Goal: Book appointment/travel/reservation

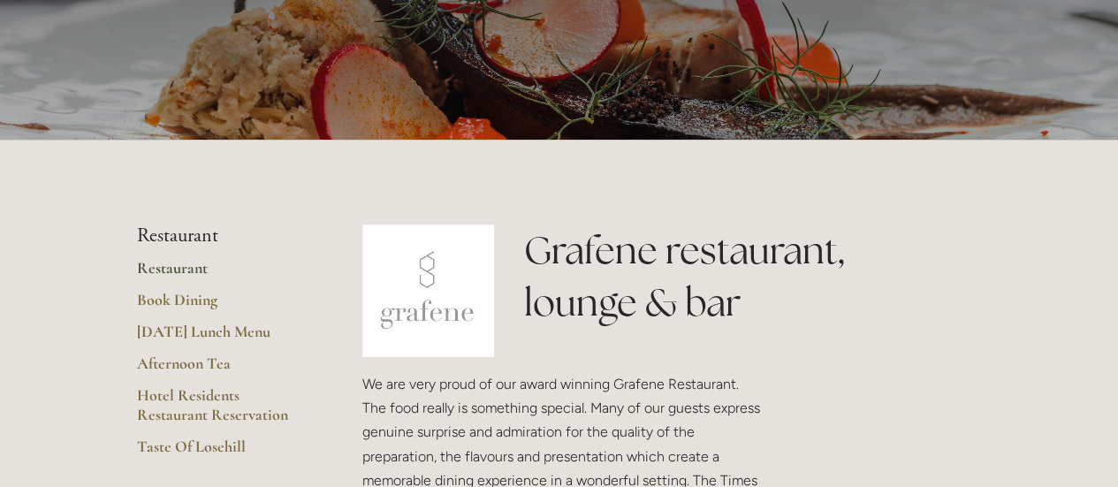
scroll to position [265, 0]
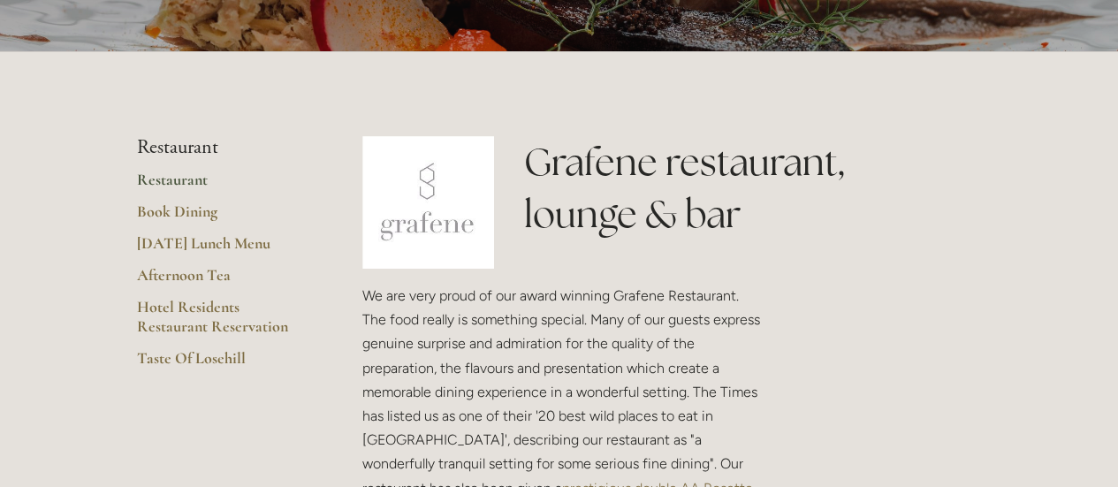
click at [173, 178] on link "Restaurant" at bounding box center [221, 186] width 169 height 32
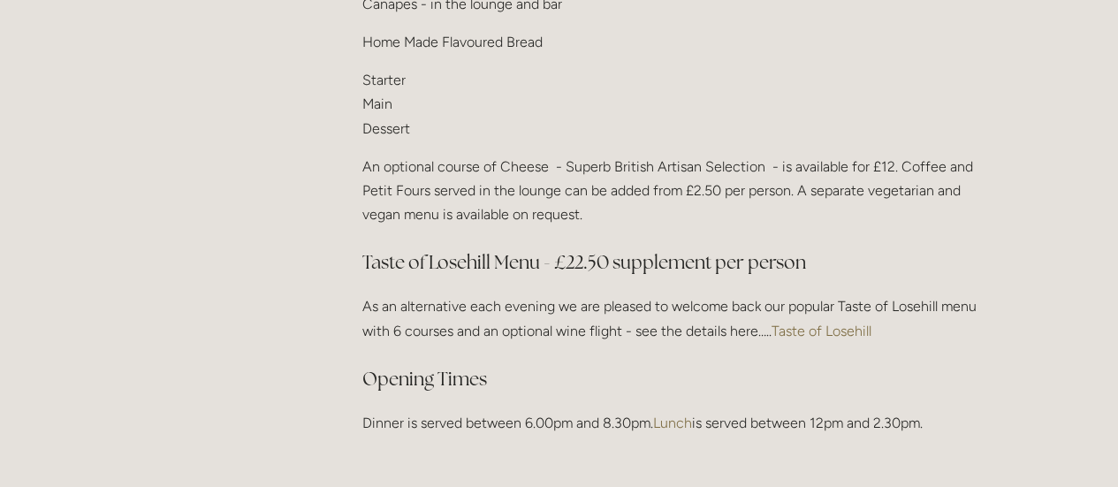
scroll to position [2387, 0]
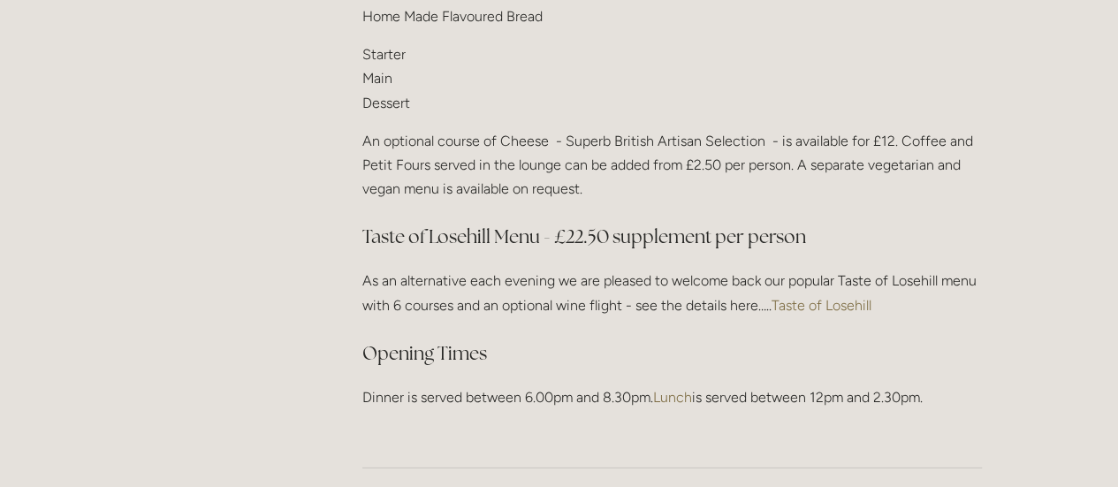
click at [799, 297] on link "Taste of Losehill" at bounding box center [822, 305] width 100 height 17
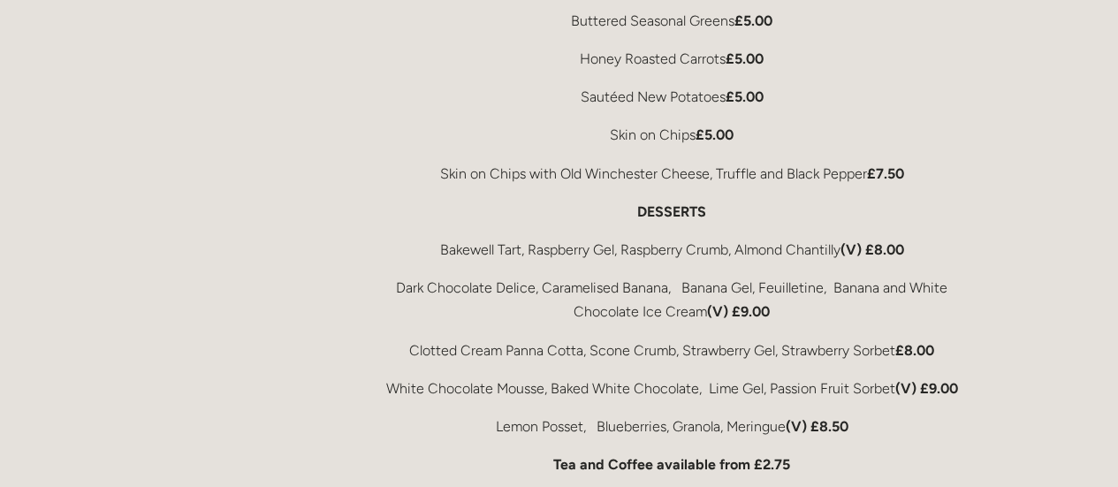
scroll to position [3624, 0]
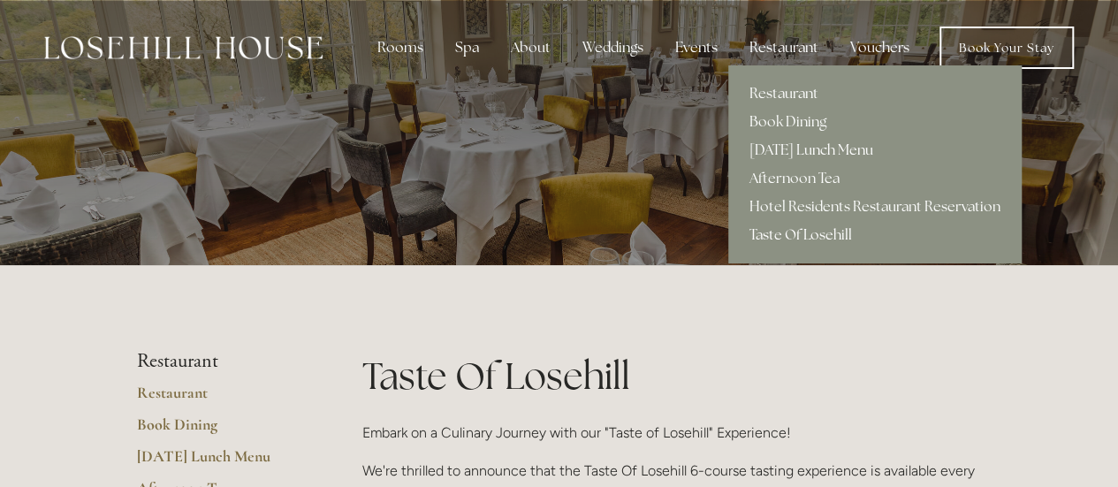
click at [790, 143] on link "[DATE] Lunch Menu" at bounding box center [874, 150] width 293 height 28
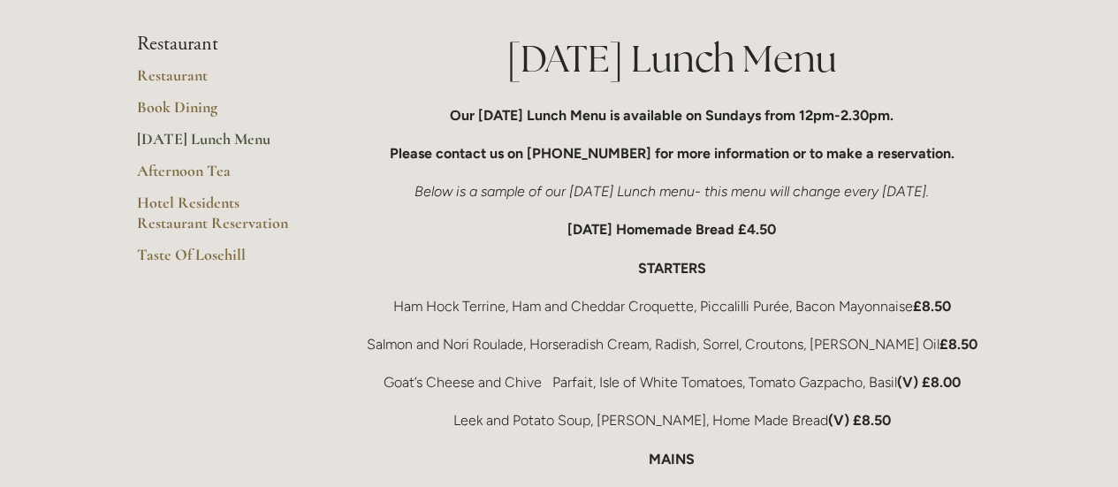
scroll to position [354, 0]
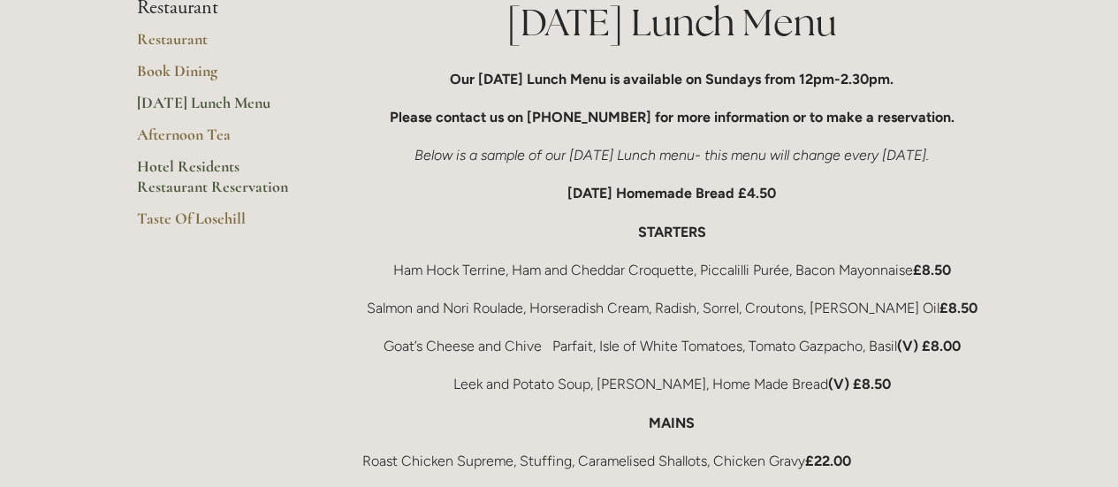
click at [216, 181] on link "Hotel Residents Restaurant Reservation" at bounding box center [221, 182] width 169 height 52
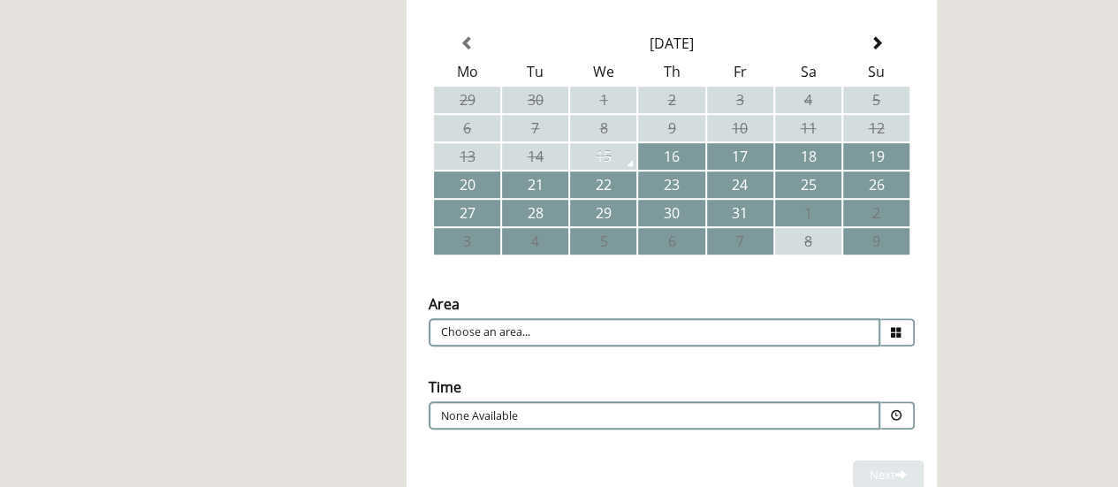
scroll to position [442, 0]
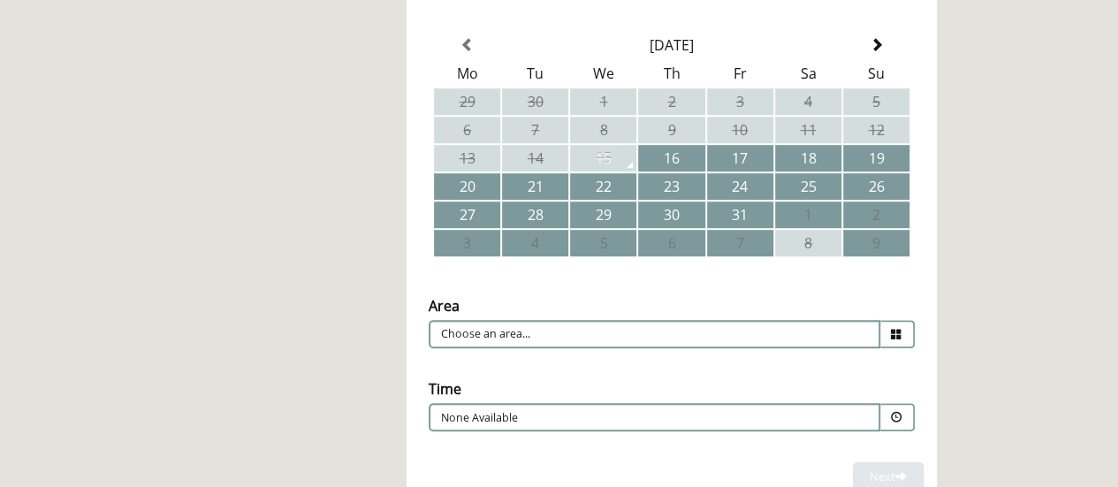
click at [898, 331] on icon at bounding box center [896, 334] width 11 height 11
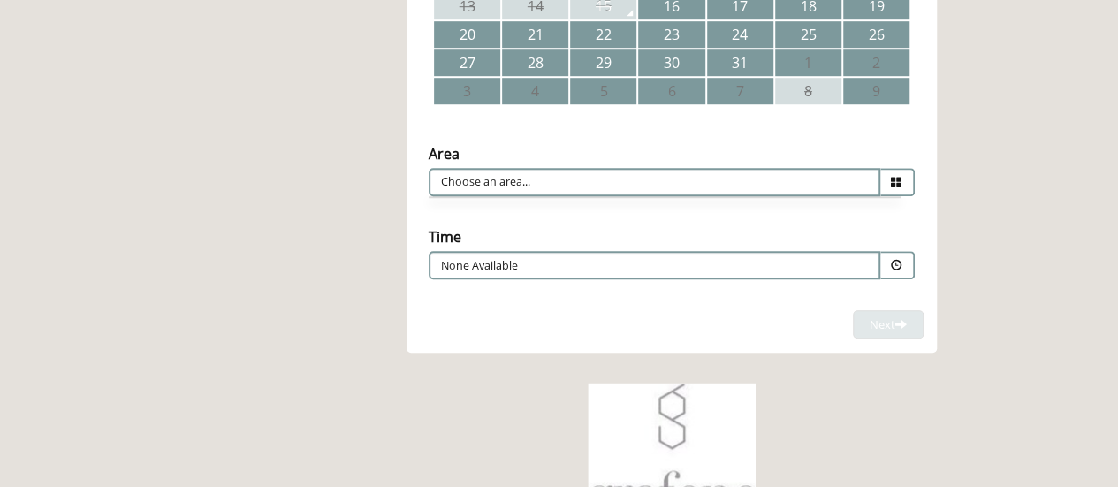
scroll to position [619, 0]
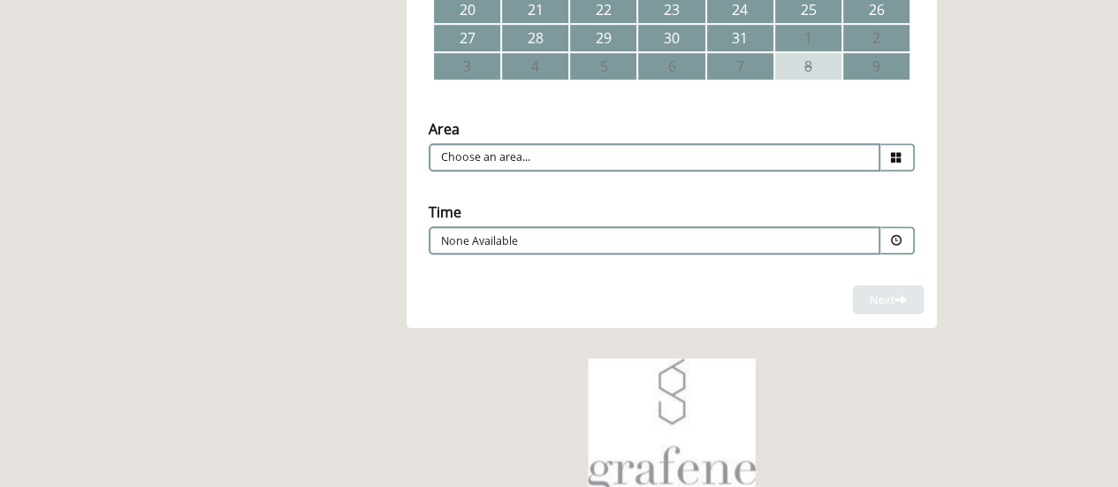
click at [895, 240] on span at bounding box center [896, 240] width 11 height 11
click at [674, 254] on div "None Available Combined Shape Join Standby List" at bounding box center [655, 240] width 452 height 28
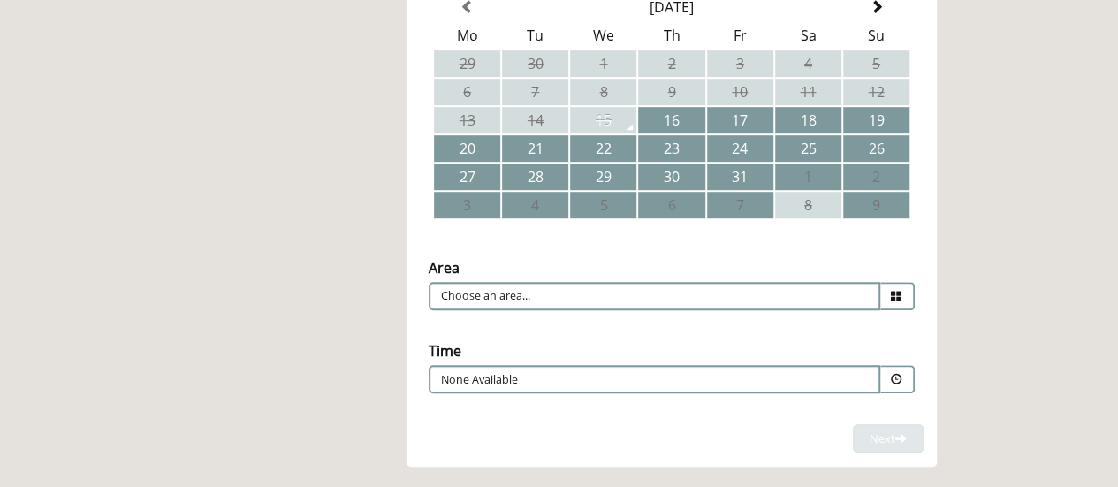
scroll to position [442, 0]
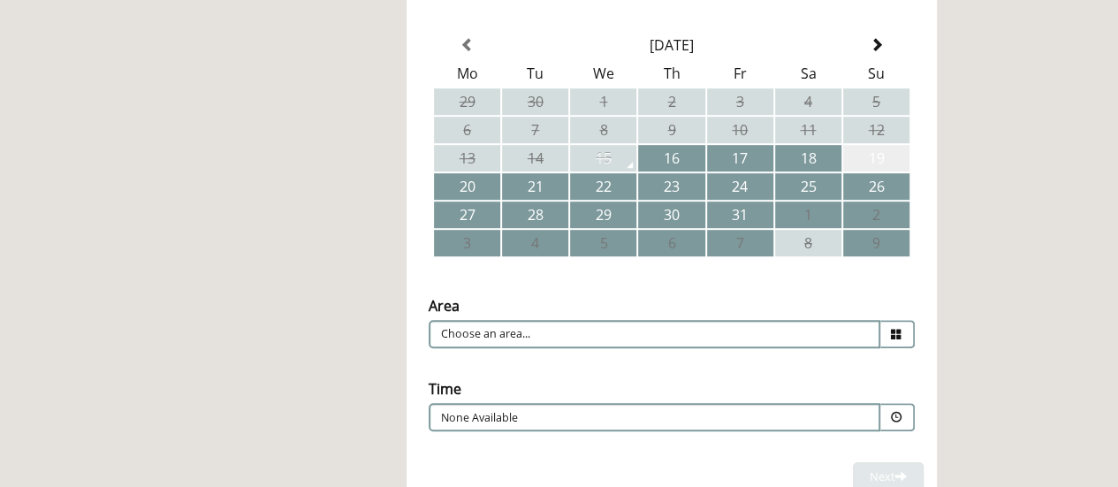
click at [851, 158] on td "19" at bounding box center [876, 158] width 66 height 27
click at [900, 409] on span at bounding box center [897, 417] width 34 height 28
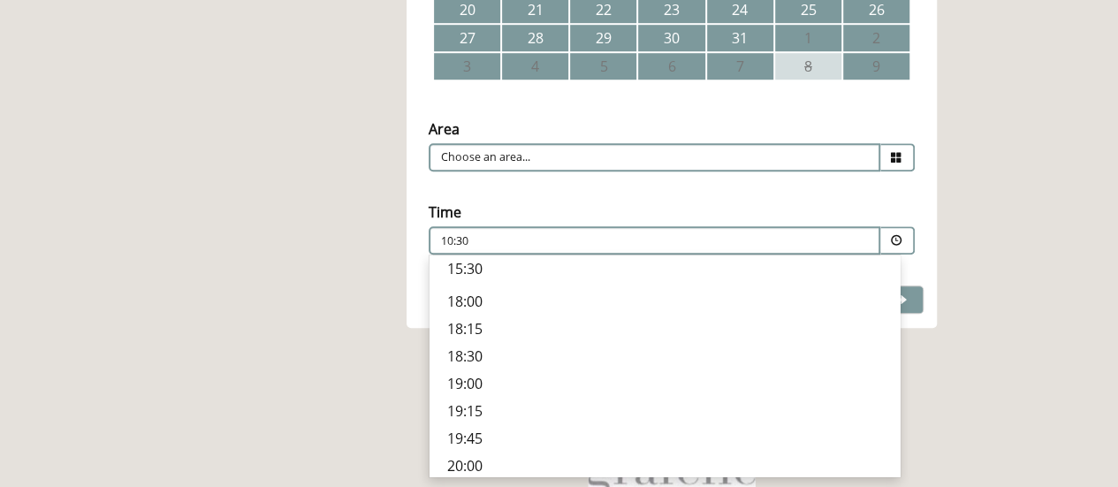
scroll to position [589, 0]
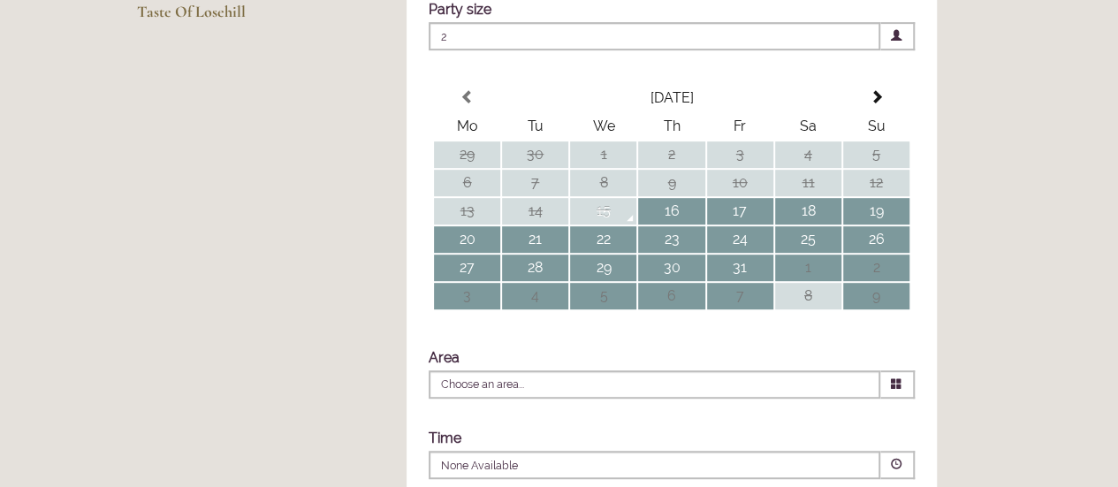
scroll to position [442, 0]
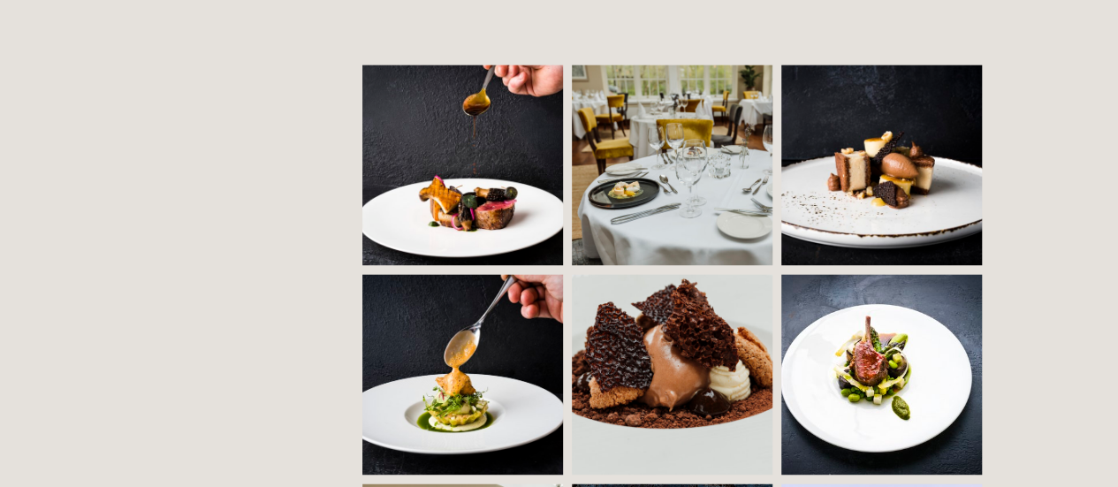
scroll to position [1238, 0]
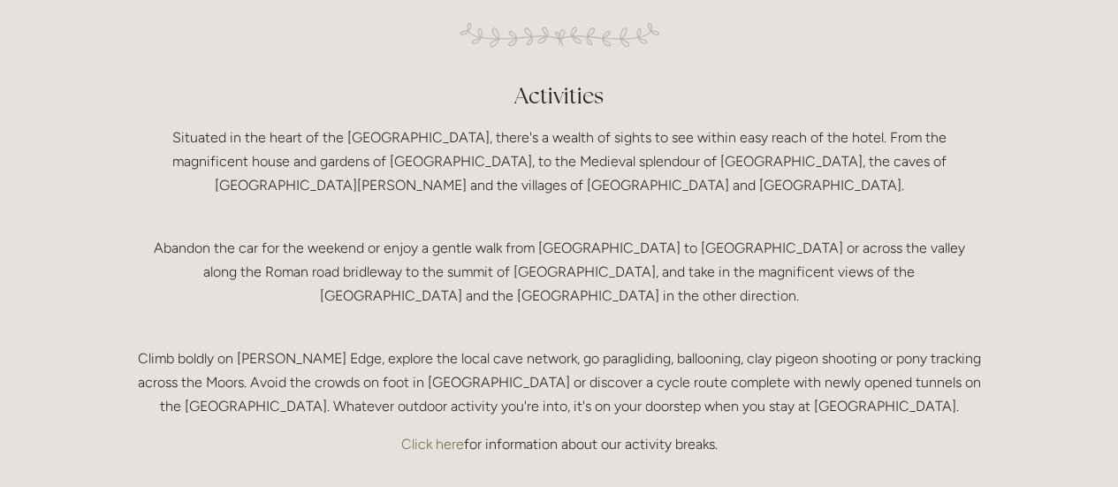
scroll to position [3182, 0]
